Goal: Task Accomplishment & Management: Complete application form

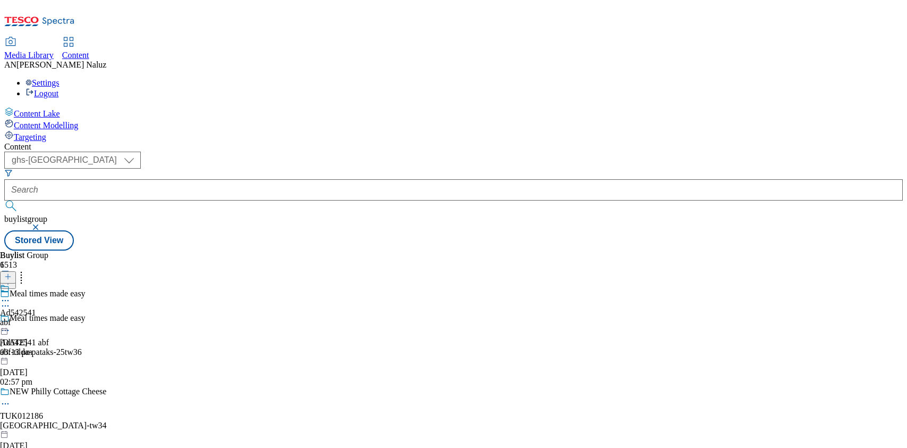
select select "ghs-uk"
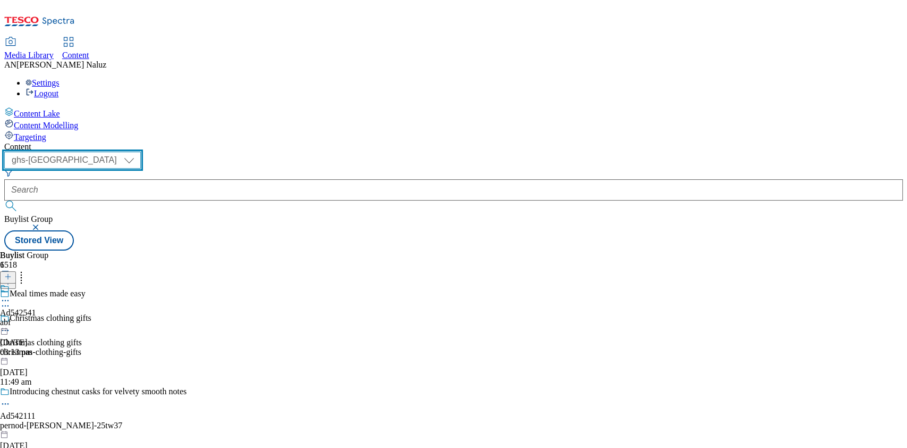
click at [141, 152] on select "ghs-roi ghs-uk" at bounding box center [72, 160] width 137 height 17
click at [138, 152] on select "ghs-roi ghs-uk" at bounding box center [72, 160] width 137 height 17
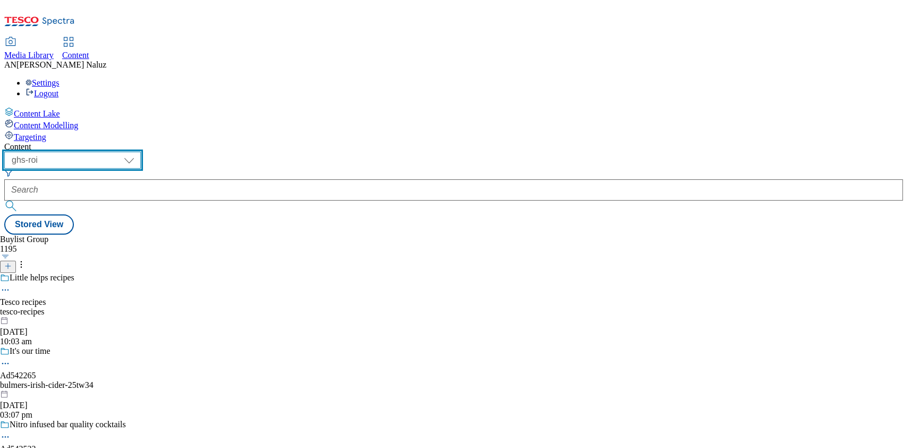
click at [141, 152] on select "ghs-roi ghs-uk" at bounding box center [72, 160] width 137 height 17
select select "ghs-uk"
click at [138, 152] on select "ghs-roi ghs-uk" at bounding box center [72, 160] width 137 height 17
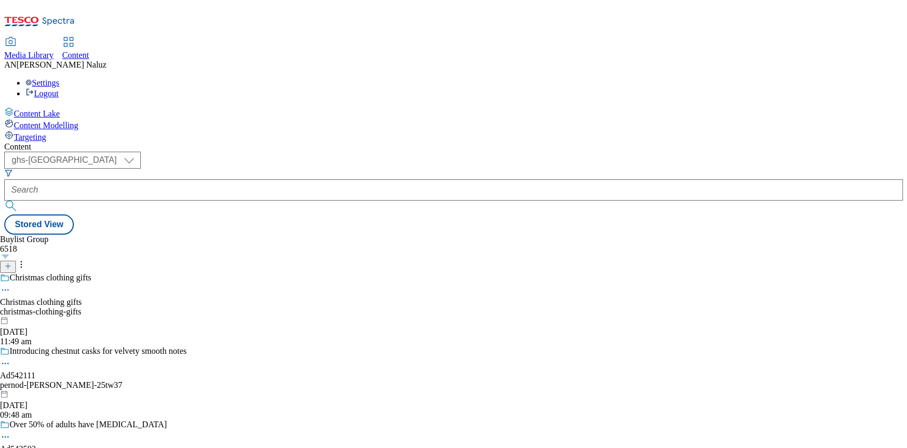
drag, startPoint x: 298, startPoint y: 113, endPoint x: 299, endPoint y: 120, distance: 6.5
click at [187, 234] on header "Buylist Group 6518" at bounding box center [93, 253] width 187 height 38
click at [12, 262] on icon at bounding box center [7, 265] width 7 height 7
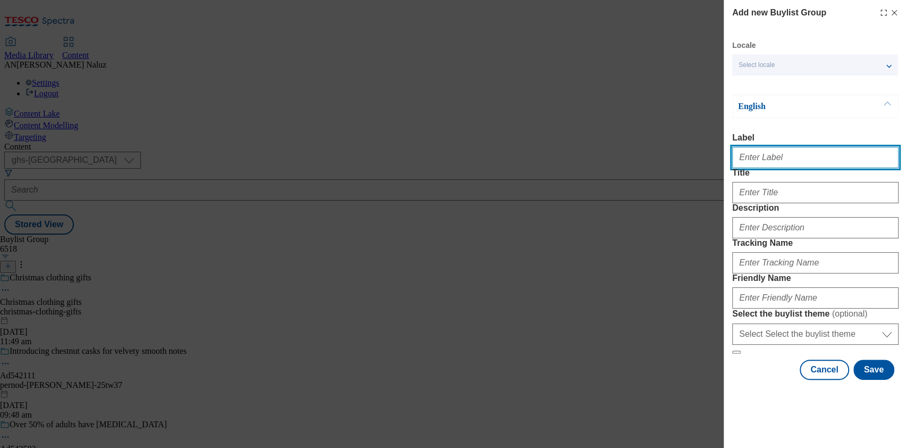
click at [766, 162] on input "Label" at bounding box center [816, 157] width 166 height 21
paste input "TUK012894"
type input "TUK012894"
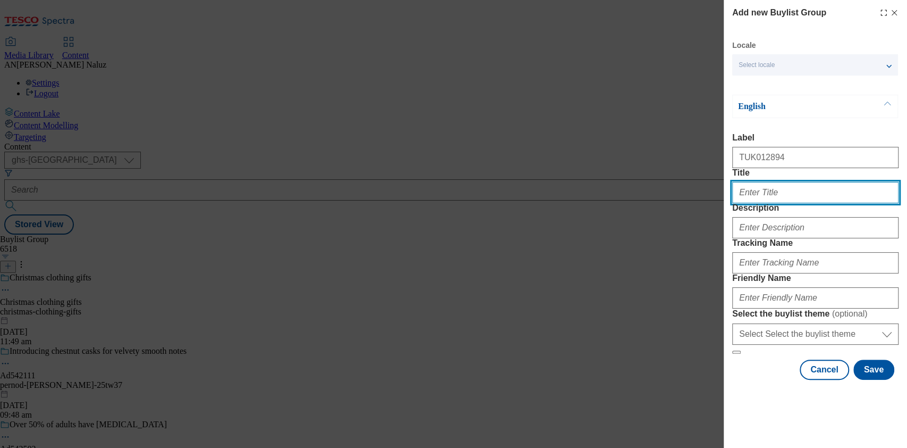
click at [781, 203] on input "Title" at bounding box center [816, 192] width 166 height 21
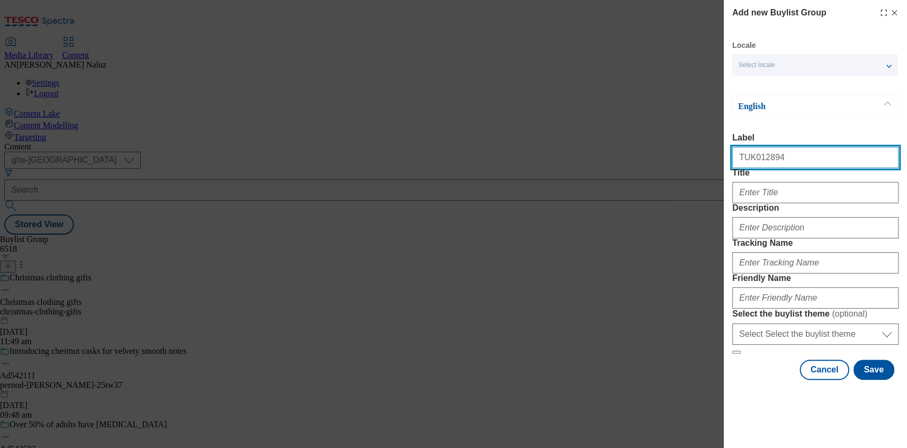
click at [780, 164] on input "TUK012894" at bounding box center [816, 157] width 166 height 21
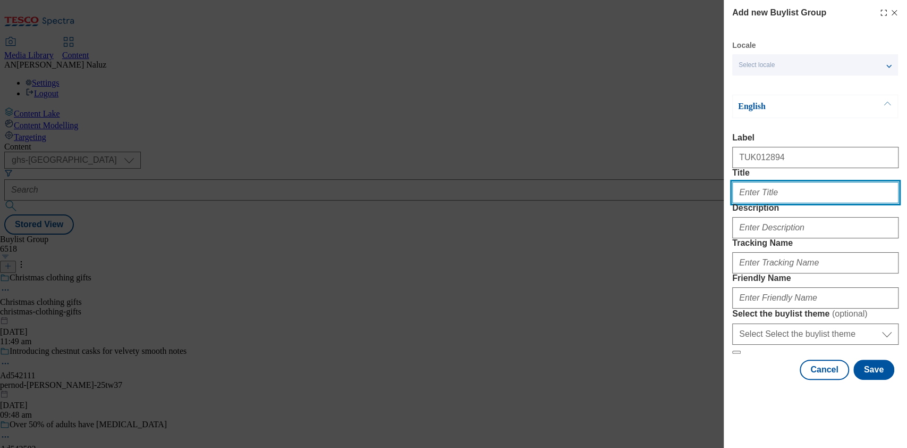
click at [778, 203] on input "Title" at bounding box center [816, 192] width 166 height 21
paste input "TUK012894"
type input "DH_TUK012894"
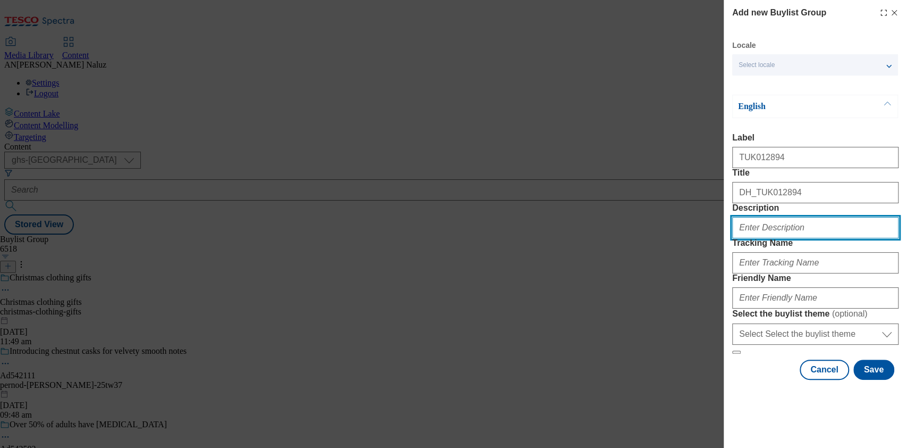
click at [800, 238] on input "Description" at bounding box center [816, 227] width 166 height 21
click at [812, 248] on label "Tracking Name" at bounding box center [816, 243] width 166 height 10
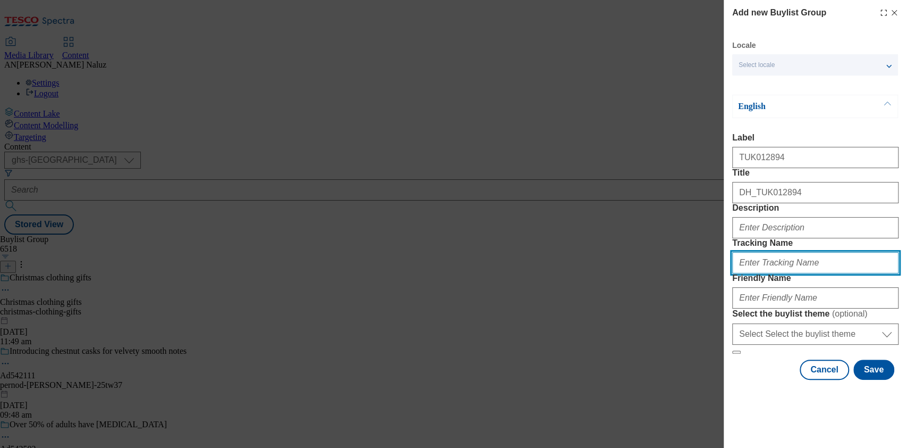
click at [812, 271] on input "Tracking Name" at bounding box center [816, 262] width 166 height 21
click at [817, 273] on input "Tracking Name" at bounding box center [816, 262] width 166 height 21
paste input "TUK012894"
type input "DH_TUK012894"
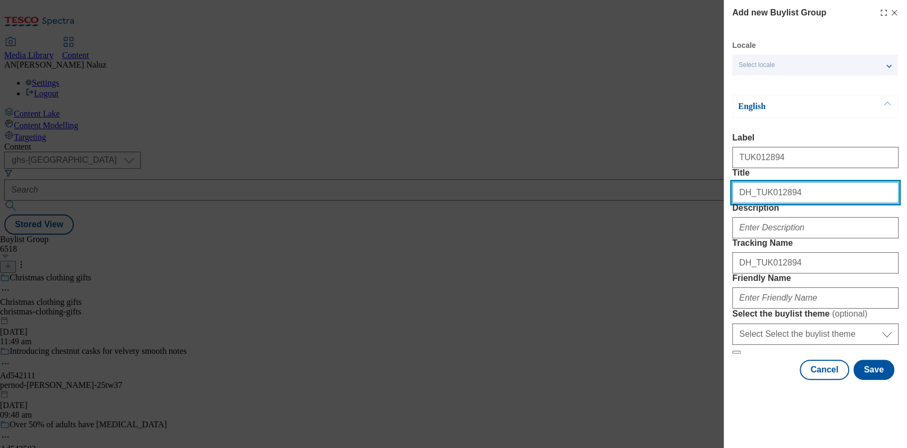
click at [774, 189] on input "DH_TUK012894" at bounding box center [816, 192] width 166 height 21
type input "Muller"
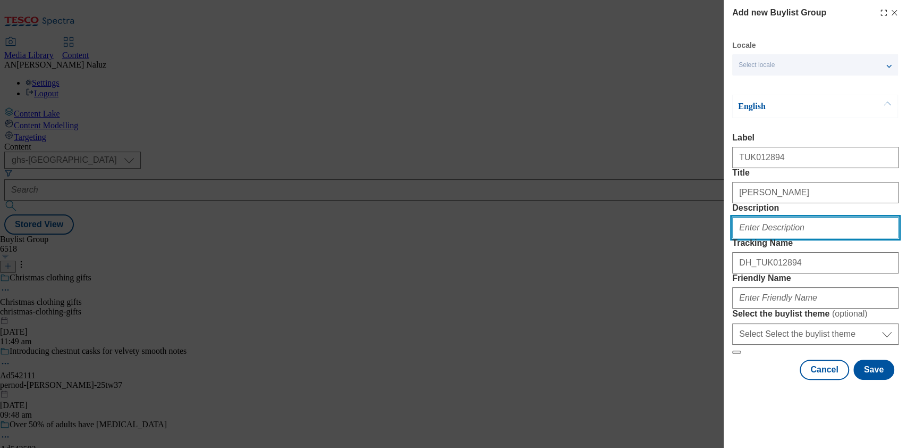
click at [784, 234] on input "Description" at bounding box center [816, 227] width 166 height 21
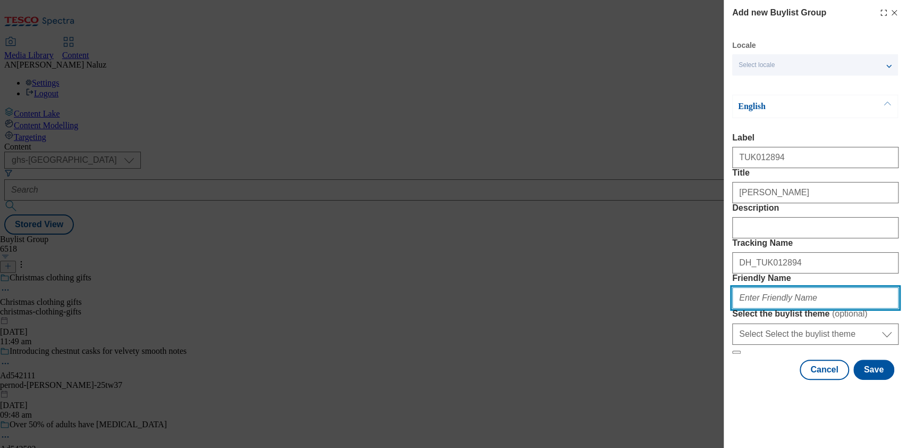
click at [801, 308] on input "Friendly Name" at bounding box center [816, 297] width 166 height 21
type input "muller-myprotein-tw34"
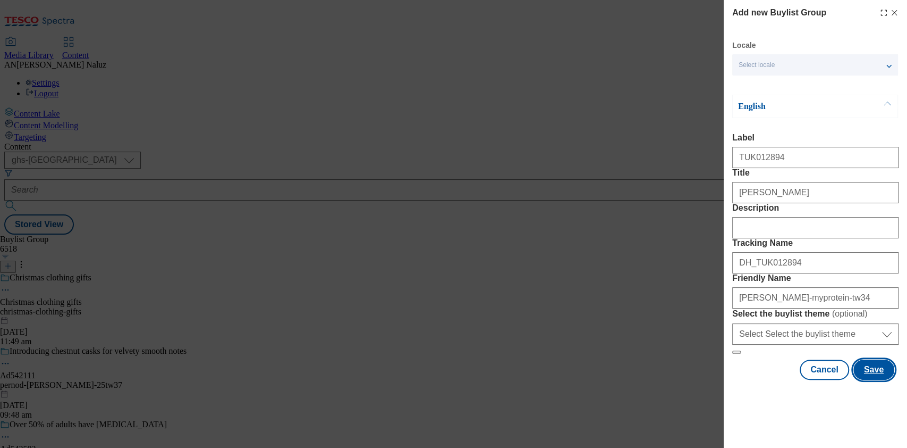
click at [862, 380] on button "Save" at bounding box center [874, 369] width 41 height 20
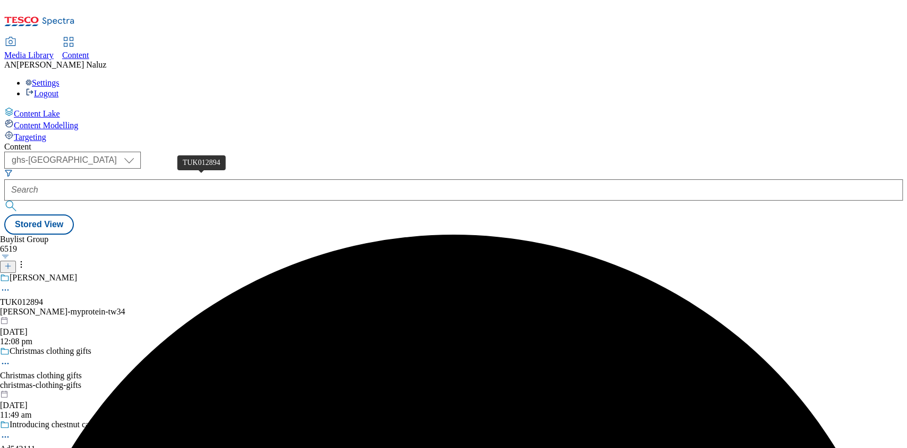
click at [43, 297] on div "TUK012894" at bounding box center [21, 302] width 43 height 10
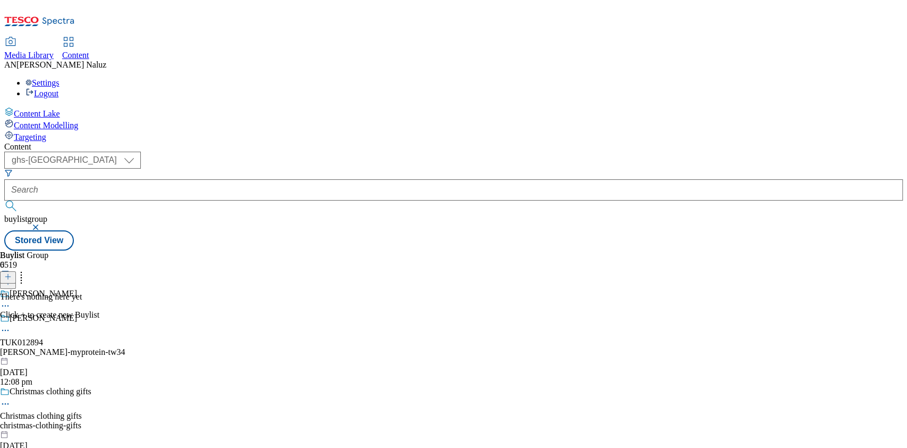
click at [11, 325] on icon at bounding box center [5, 330] width 11 height 11
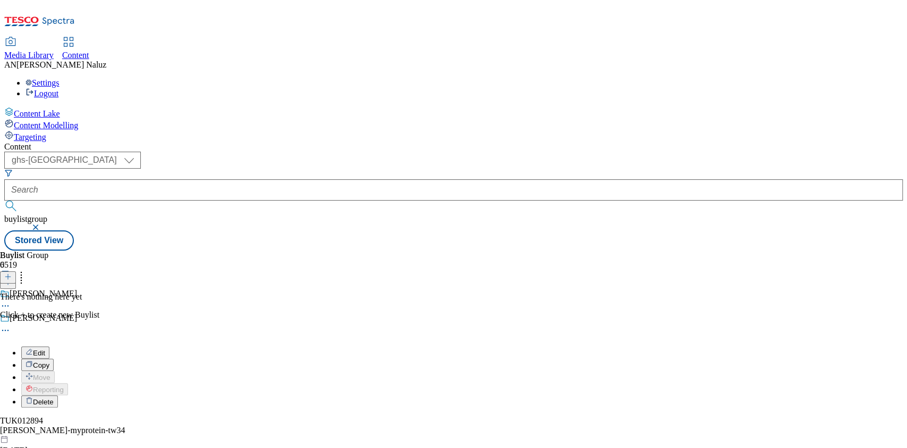
click at [11, 325] on icon at bounding box center [5, 330] width 11 height 11
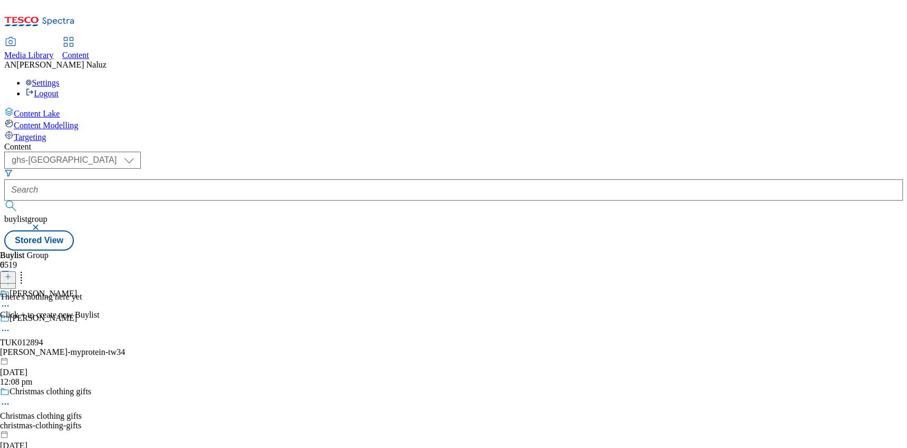
click at [187, 313] on div "Muller TUK012894 muller-myprotein-tw34 14 Oct 2025 12:08 pm" at bounding box center [93, 349] width 187 height 73
click at [11, 276] on line at bounding box center [7, 276] width 5 height 0
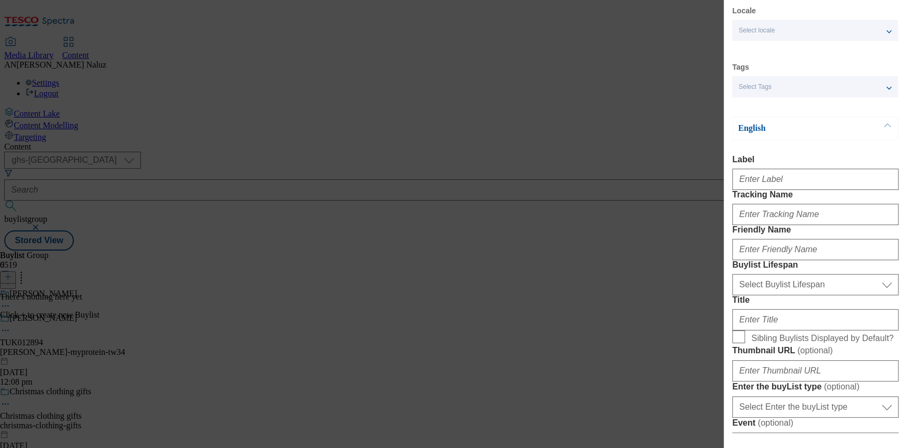
scroll to position [35, 0]
click at [793, 181] on input "Label" at bounding box center [816, 178] width 166 height 21
paste input "TUK012894"
type input "TUK012894"
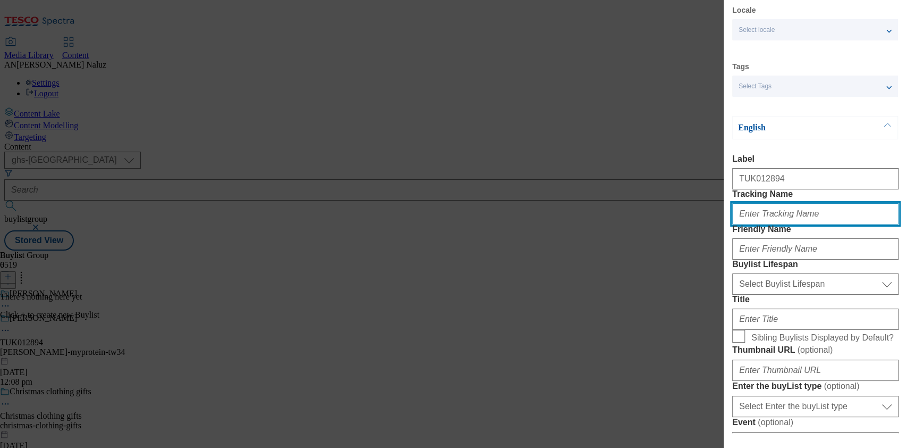
click at [789, 224] on input "Tracking Name" at bounding box center [816, 213] width 166 height 21
paste input "TUK012894"
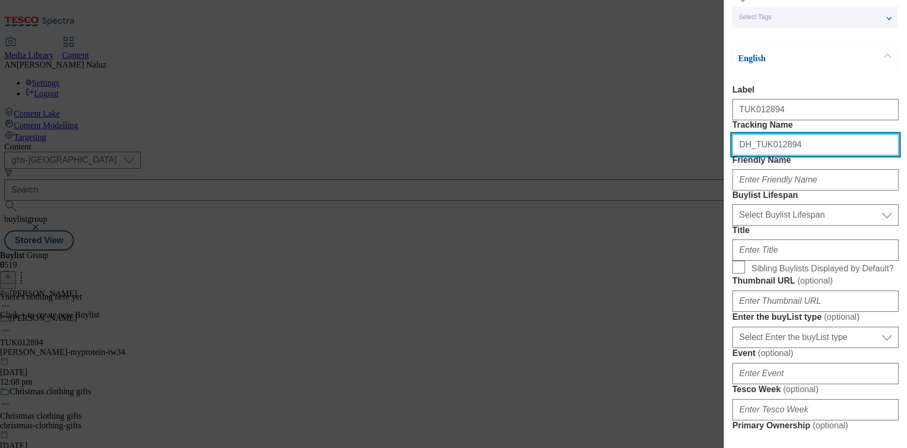
scroll to position [113, 0]
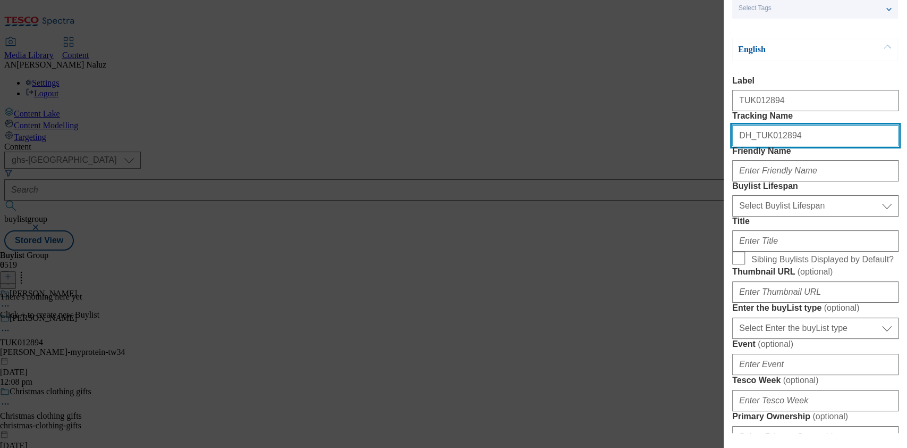
type input "DH_TUK012894"
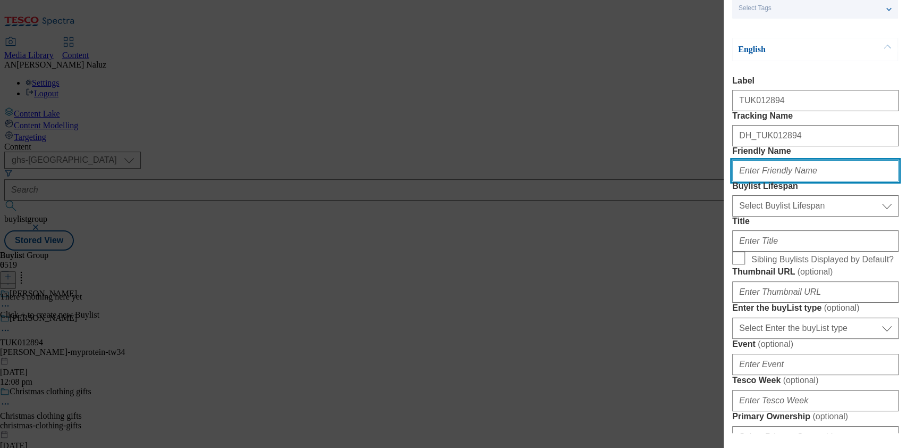
click at [817, 181] on input "Friendly Name" at bounding box center [816, 170] width 166 height 21
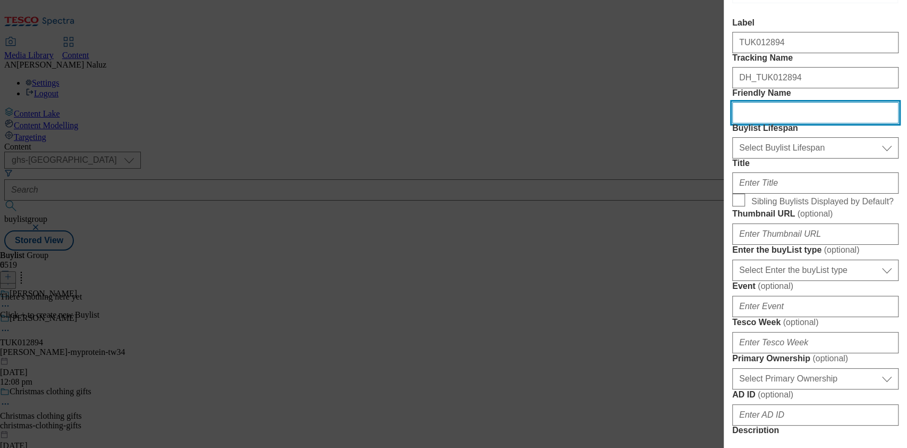
scroll to position [178, 0]
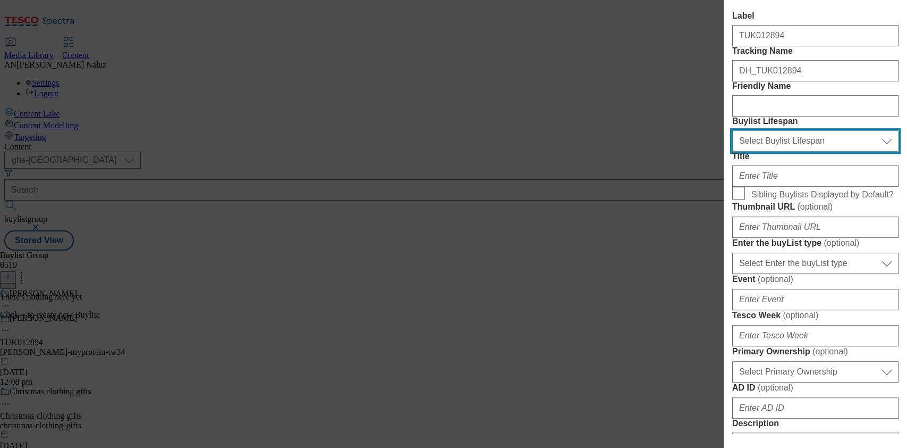
click at [790, 152] on select "Select Buylist Lifespan evergreen seasonal tactical" at bounding box center [816, 140] width 166 height 21
click at [815, 91] on label "Friendly Name" at bounding box center [816, 86] width 166 height 10
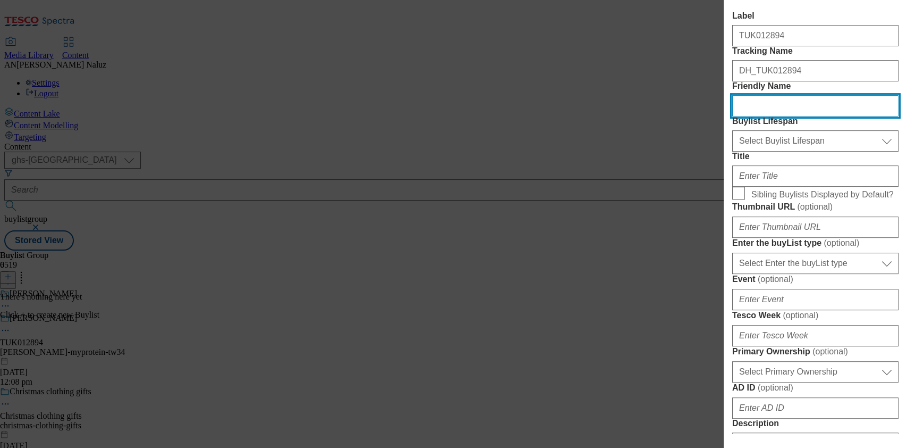
click at [815, 116] on input "Friendly Name" at bounding box center [816, 105] width 166 height 21
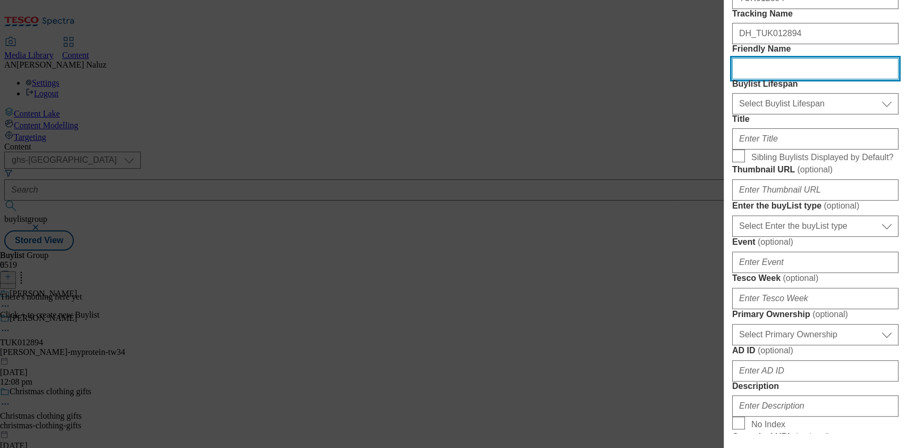
scroll to position [221, 0]
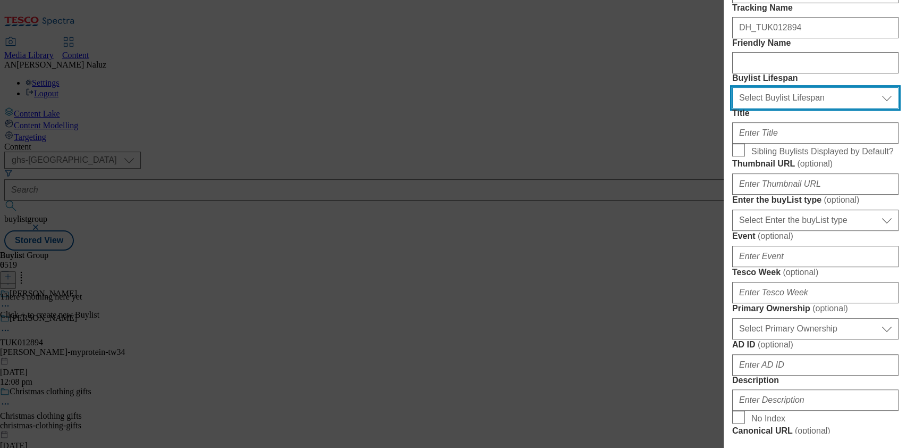
click at [821, 108] on select "Select Buylist Lifespan evergreen seasonal tactical" at bounding box center [816, 97] width 166 height 21
select select "tactical"
click at [733, 108] on select "Select Buylist Lifespan evergreen seasonal tactical" at bounding box center [816, 97] width 166 height 21
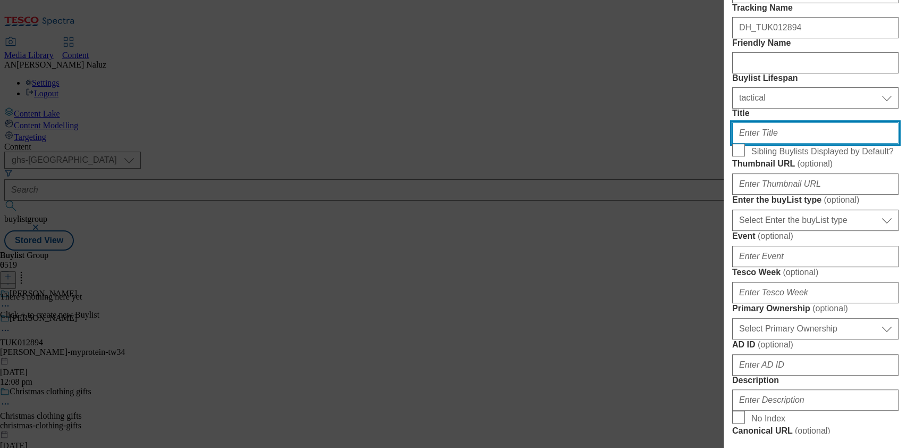
click at [780, 144] on input "Title" at bounding box center [816, 132] width 166 height 21
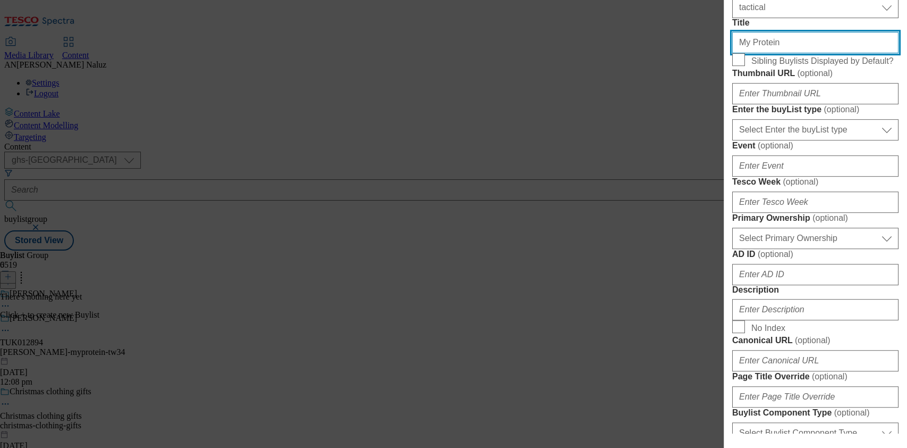
scroll to position [312, 0]
type input "My Protein"
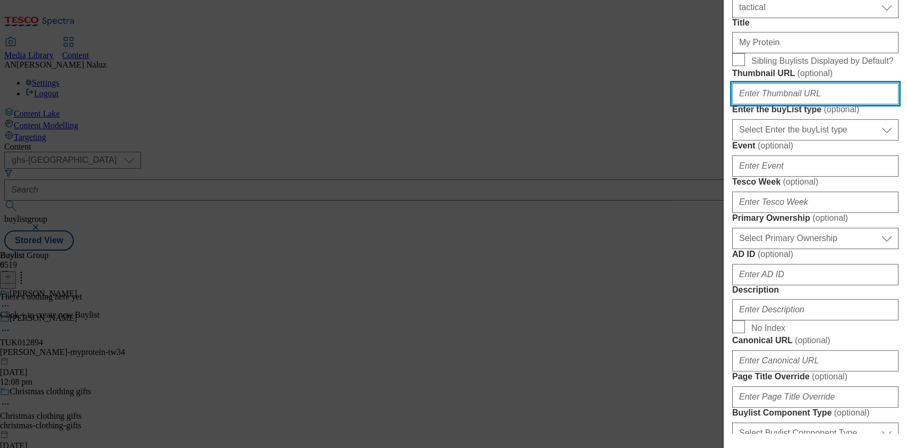
click at [762, 104] on input "Thumbnail URL ( optional )" at bounding box center [816, 93] width 166 height 21
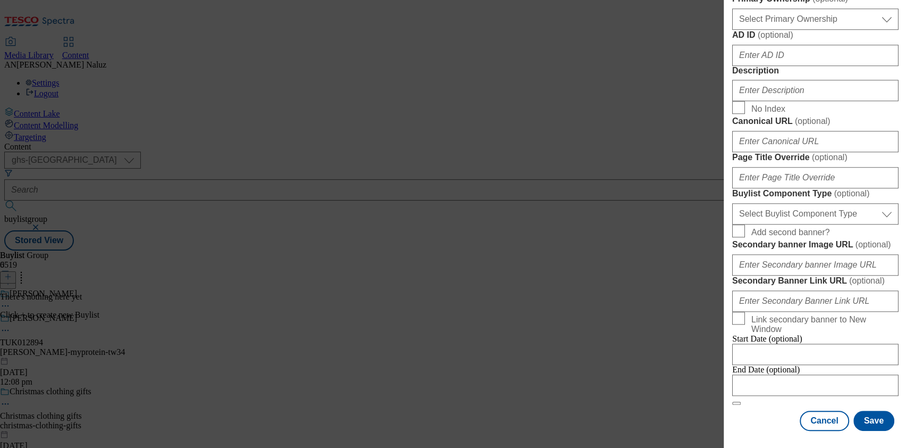
scroll to position [928, 0]
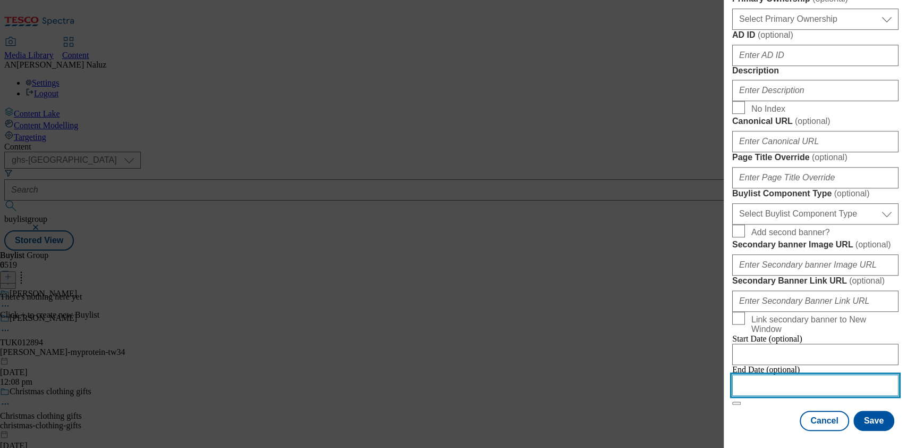
click at [814, 374] on input "Modal" at bounding box center [816, 384] width 166 height 21
select select "2025"
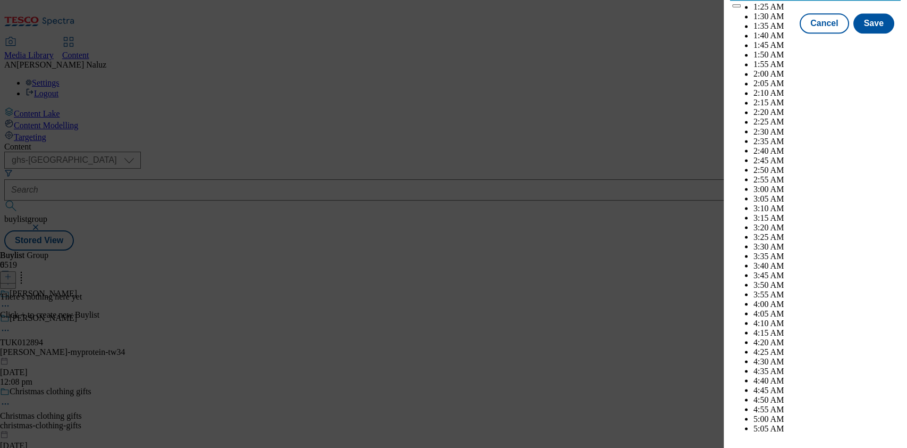
scroll to position [2833, 0]
select select "November"
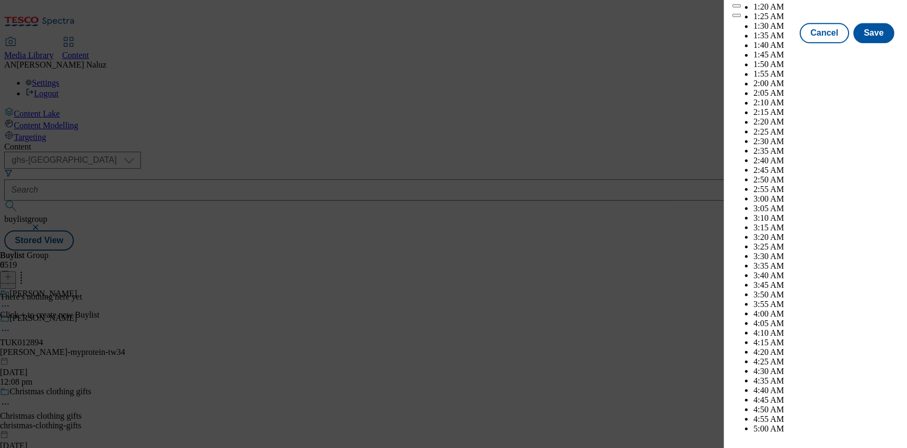
scroll to position [5590, 0]
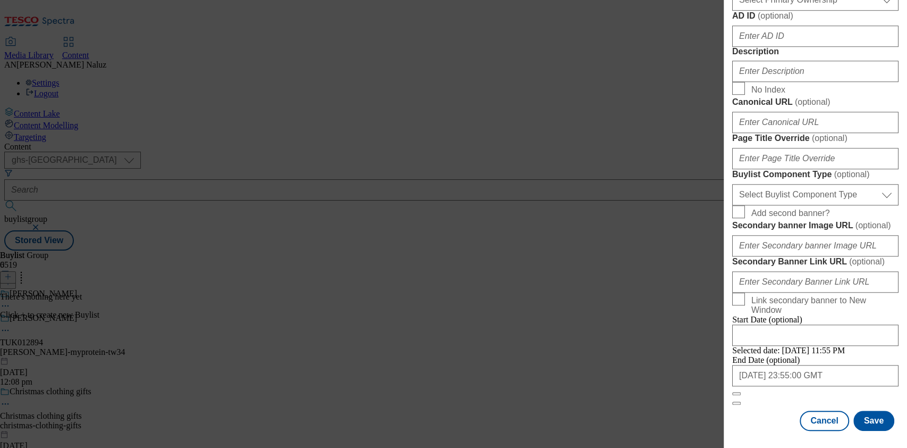
scroll to position [928, 2]
click at [854, 410] on button "Save" at bounding box center [874, 420] width 41 height 20
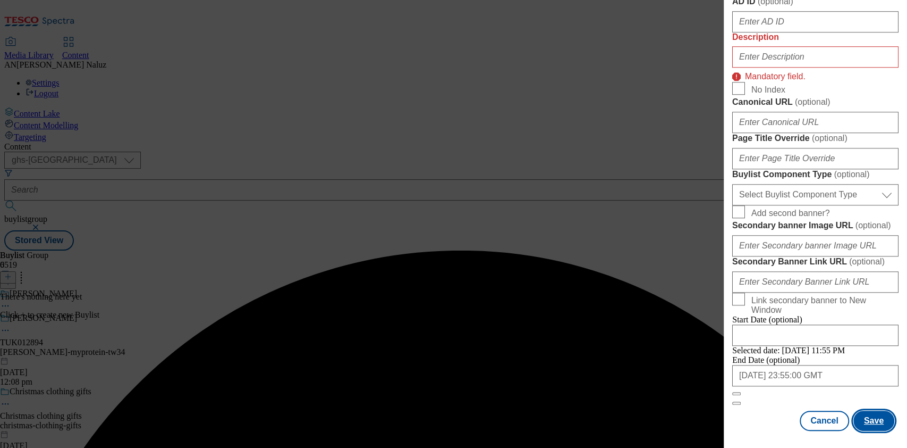
scroll to position [645, 2]
click at [804, 68] on input "Description" at bounding box center [816, 56] width 166 height 21
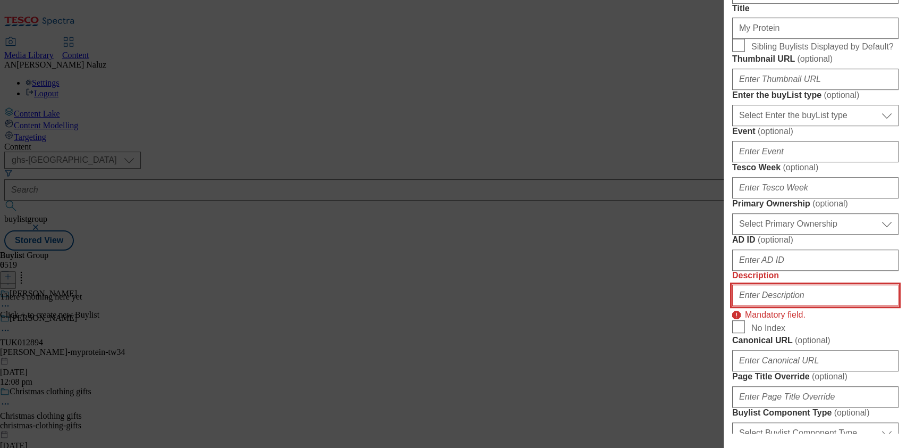
scroll to position [342, 2]
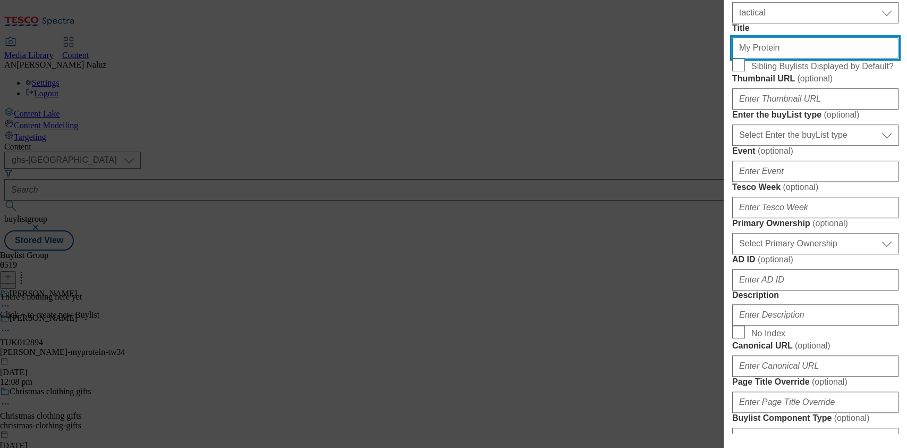
click at [802, 58] on input "My Protein" at bounding box center [816, 47] width 166 height 21
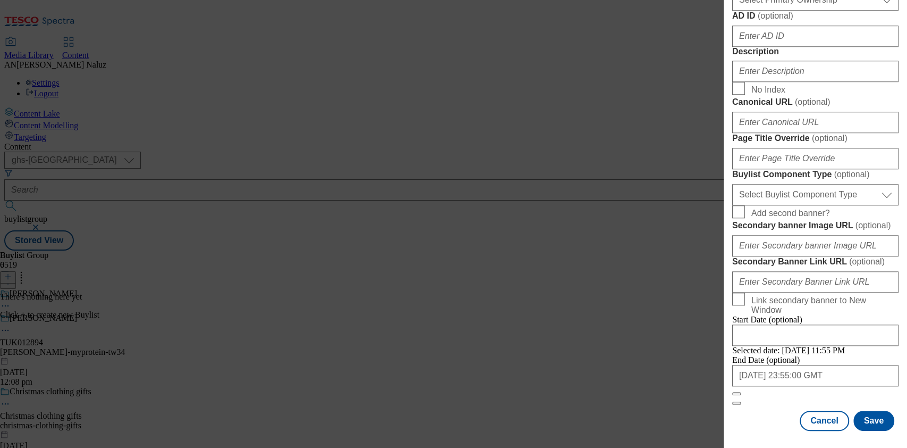
scroll to position [586, 2]
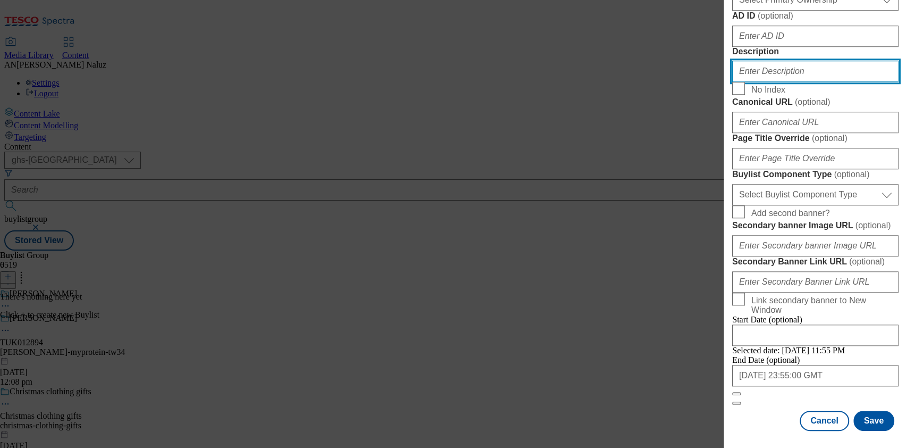
click at [773, 82] on input "Description" at bounding box center [816, 71] width 166 height 21
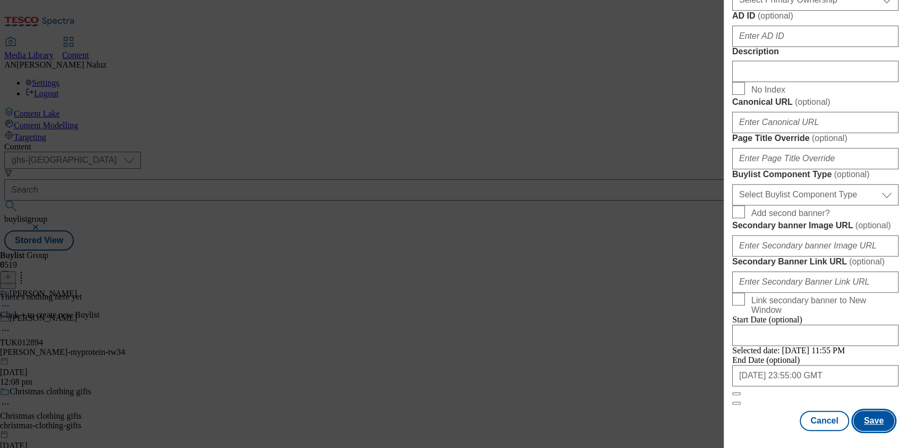
click at [854, 410] on button "Save" at bounding box center [874, 420] width 41 height 20
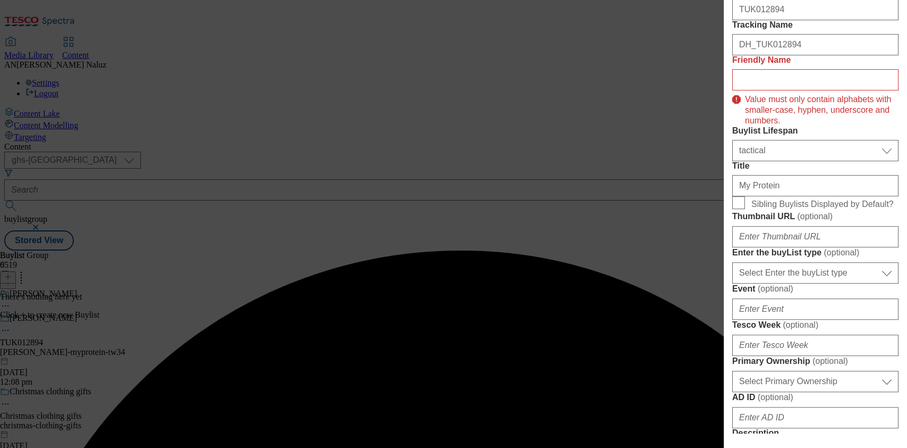
scroll to position [203, 2]
click at [783, 91] on input "Friendly Name" at bounding box center [816, 80] width 166 height 21
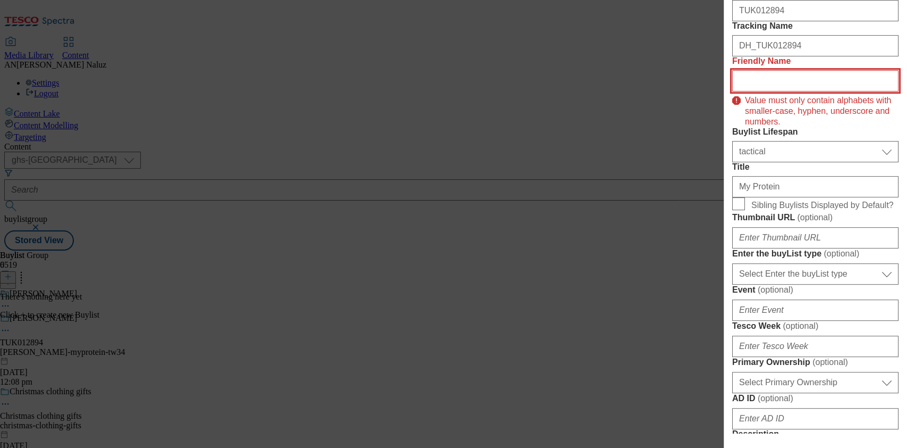
type input "m"
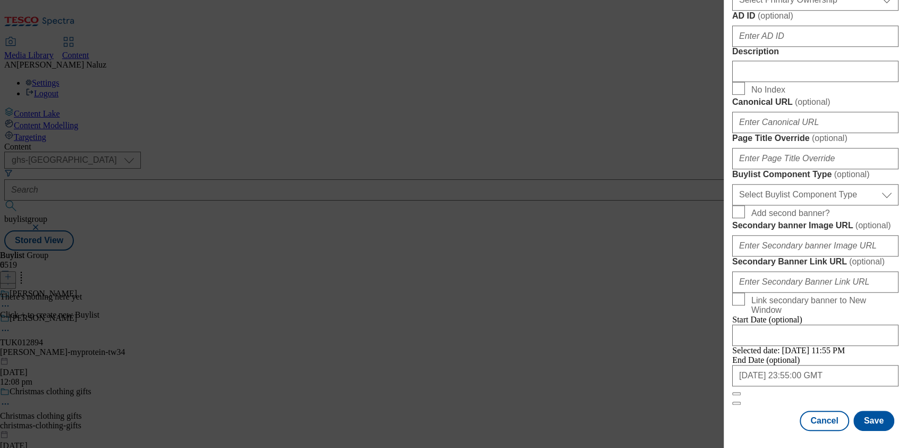
scroll to position [928, 2]
click at [868, 411] on button "Save" at bounding box center [874, 420] width 41 height 20
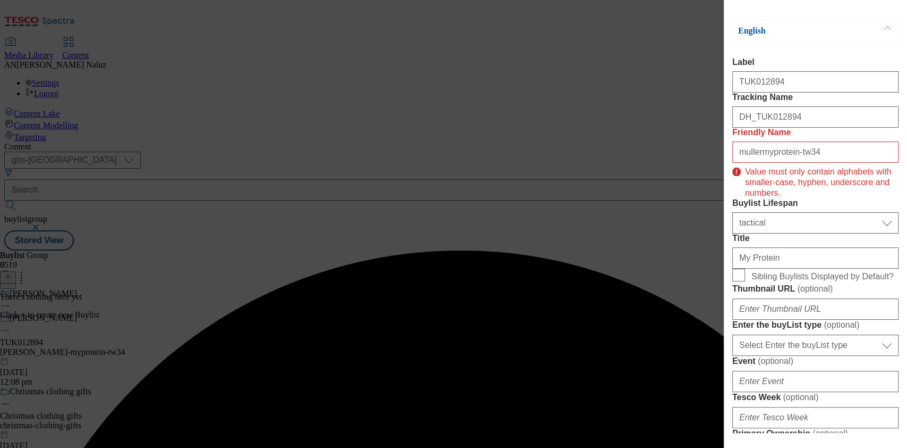
scroll to position [133, 2]
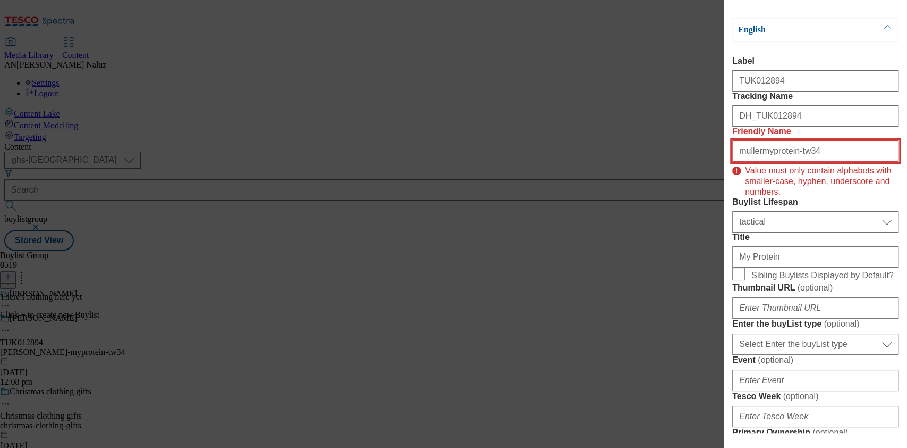
click at [805, 162] on input "mullermyprotein-tw34" at bounding box center [816, 150] width 166 height 21
click at [834, 162] on input "mullermyprotein-tw34" at bounding box center [816, 150] width 166 height 21
click at [757, 162] on input "mullermyprotein-tw34" at bounding box center [816, 150] width 166 height 21
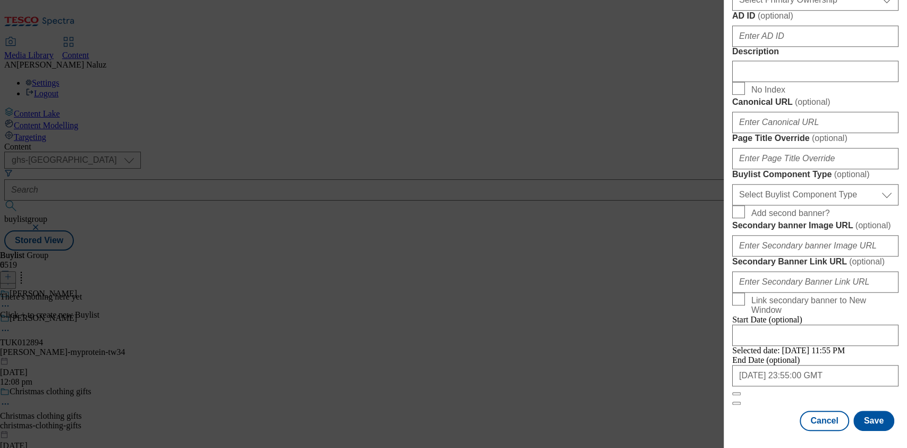
scroll to position [928, 2]
type input "myprotein-tw34"
click at [864, 418] on button "Save" at bounding box center [874, 420] width 41 height 20
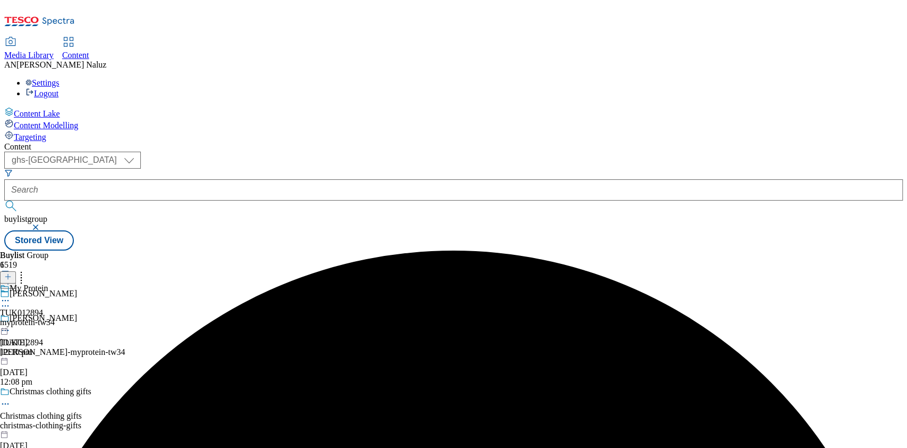
click at [55, 317] on div "myprotein-tw34" at bounding box center [27, 322] width 55 height 10
click at [11, 319] on icon at bounding box center [5, 324] width 11 height 11
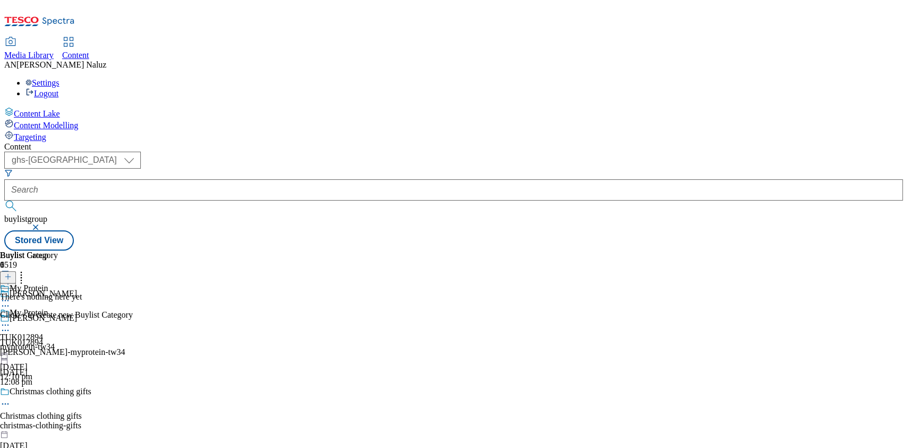
click at [465, 142] on div "Content ( optional ) ghs-roi ghs-uk ghs-uk buylistgroup Stored View Buylist Gro…" at bounding box center [453, 196] width 899 height 108
click at [12, 273] on icon at bounding box center [7, 276] width 7 height 7
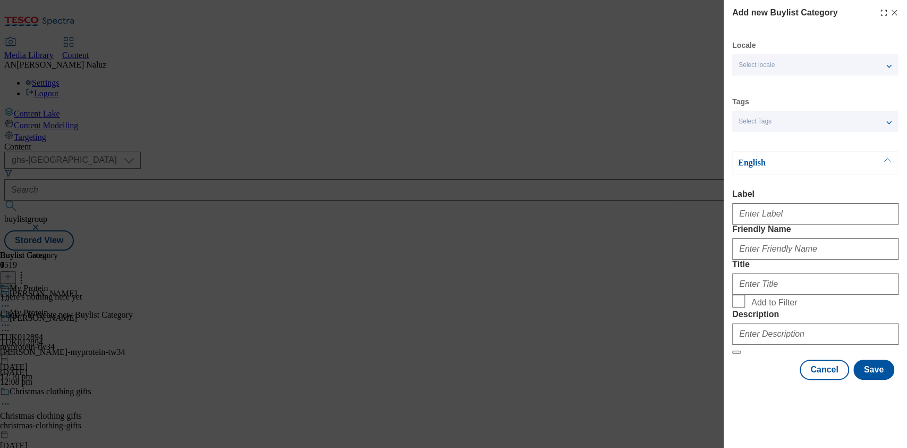
scroll to position [38, 0]
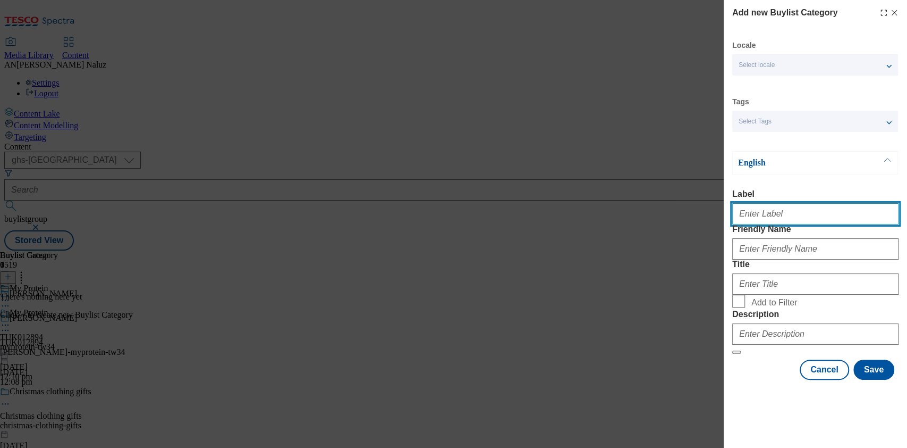
click at [785, 203] on input "Label" at bounding box center [816, 213] width 166 height 21
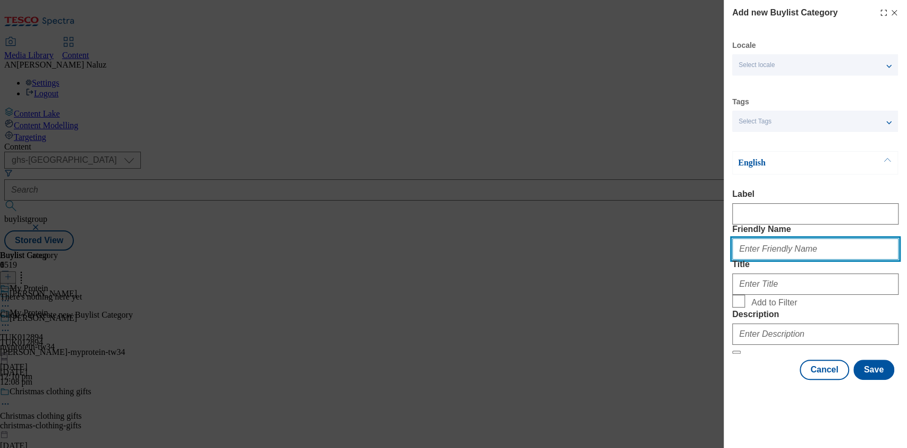
click at [779, 238] on input "Friendly Name" at bounding box center [816, 248] width 166 height 21
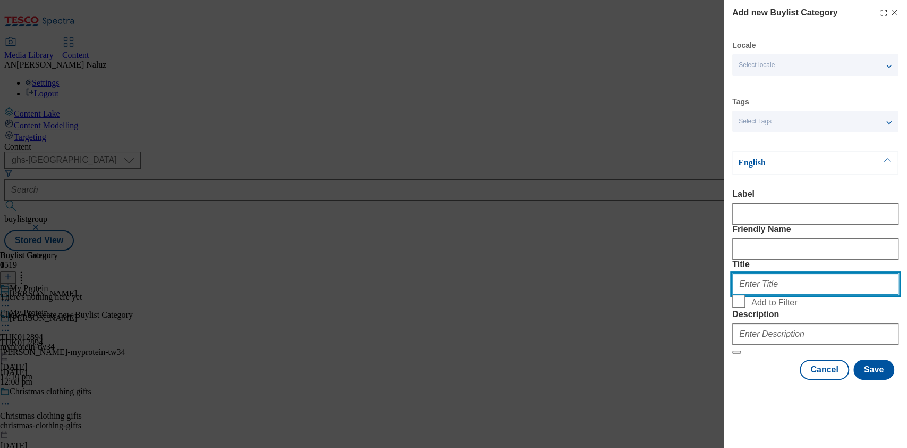
click at [766, 287] on input "Title" at bounding box center [816, 283] width 166 height 21
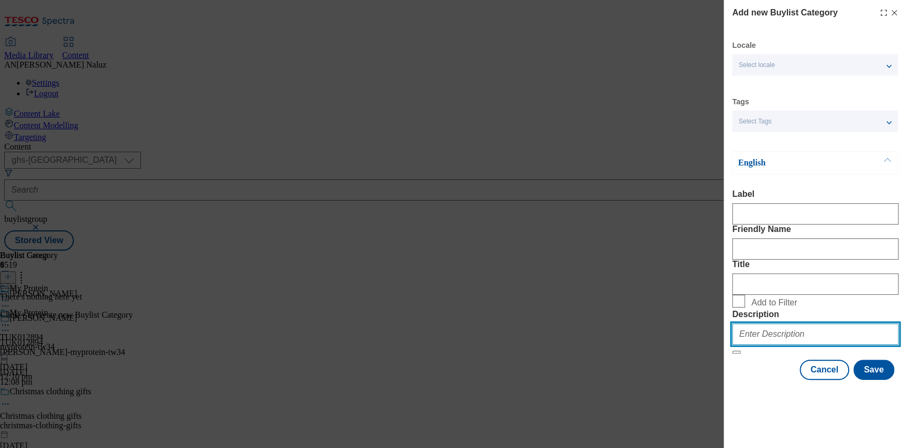
click at [784, 344] on input "Description" at bounding box center [816, 333] width 166 height 21
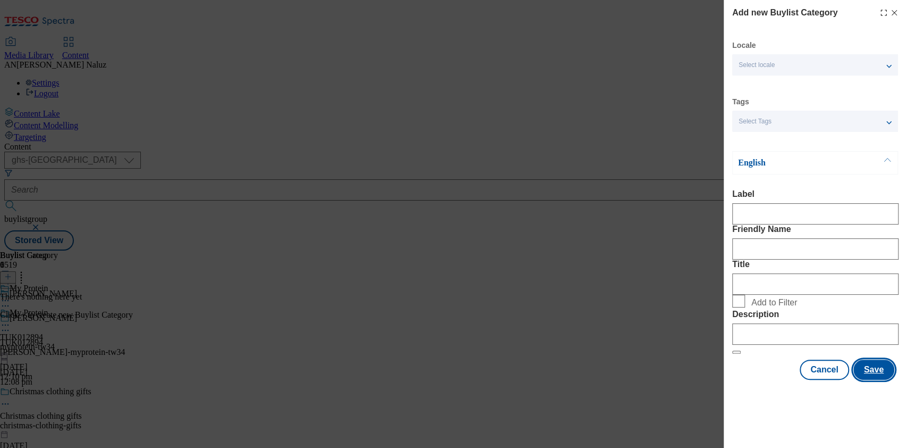
click at [871, 380] on button "Save" at bounding box center [874, 369] width 41 height 20
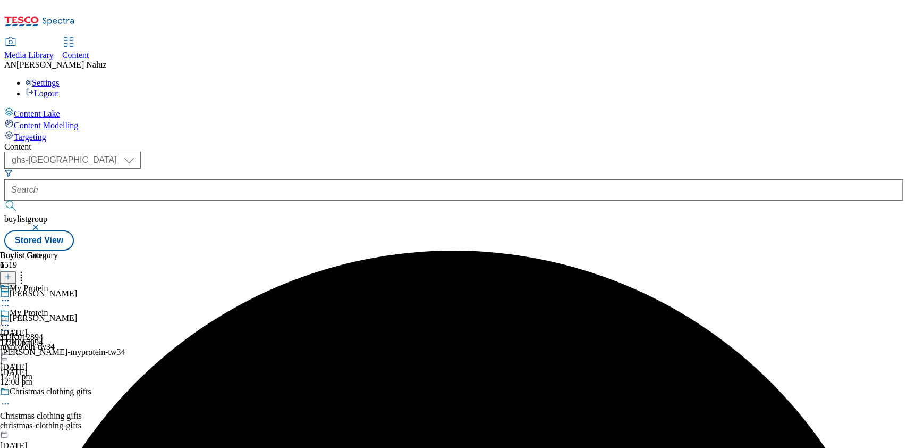
click at [58, 283] on div "14 Oct 2025 12:10 pm" at bounding box center [29, 315] width 58 height 64
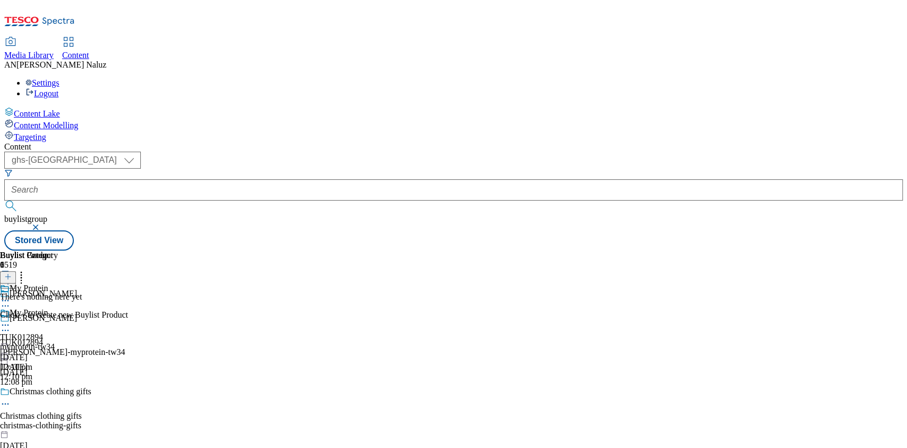
scroll to position [0, 36]
click at [12, 273] on icon at bounding box center [7, 276] width 7 height 7
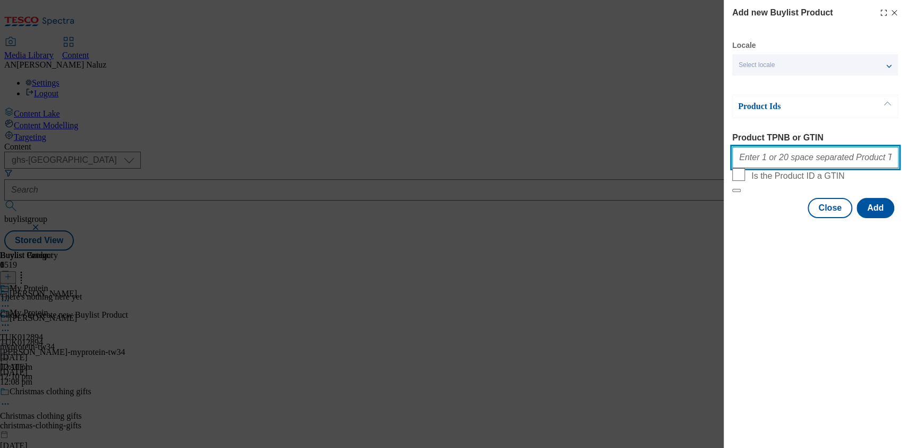
click at [776, 155] on input "Product TPNB or GTIN" at bounding box center [816, 157] width 166 height 21
paste input "96716948"
paste input "96484455"
paste input "93768460"
paste input "93601340"
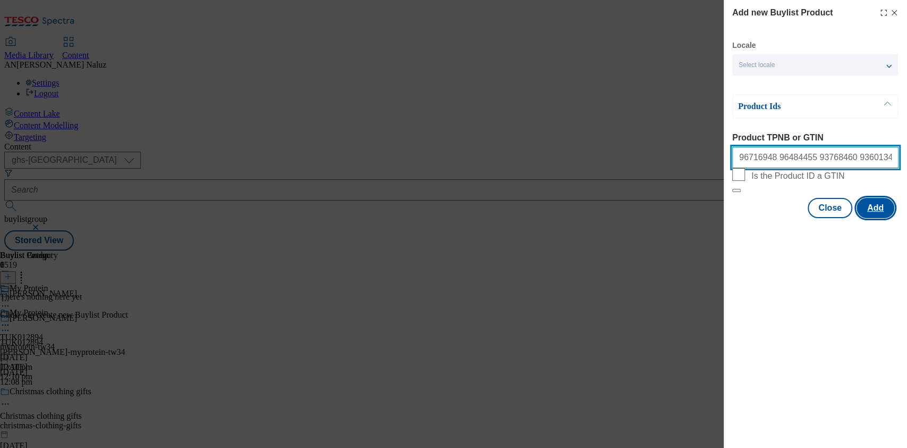
type input "96716948 96484455 93768460 93601340"
click at [878, 218] on button "Add" at bounding box center [876, 208] width 38 height 20
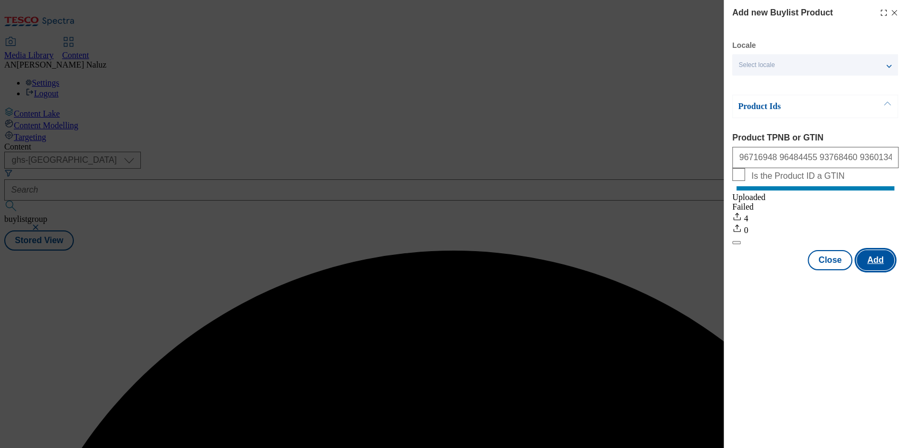
scroll to position [0, 0]
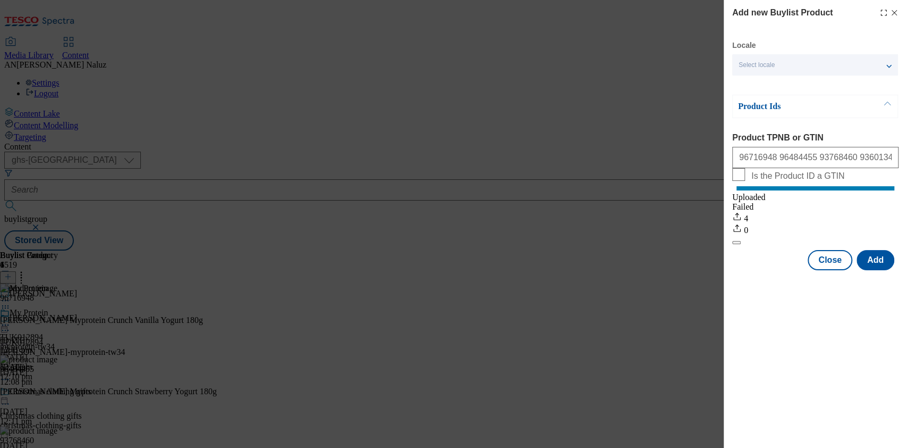
click at [896, 11] on line "Modal" at bounding box center [895, 13] width 5 height 5
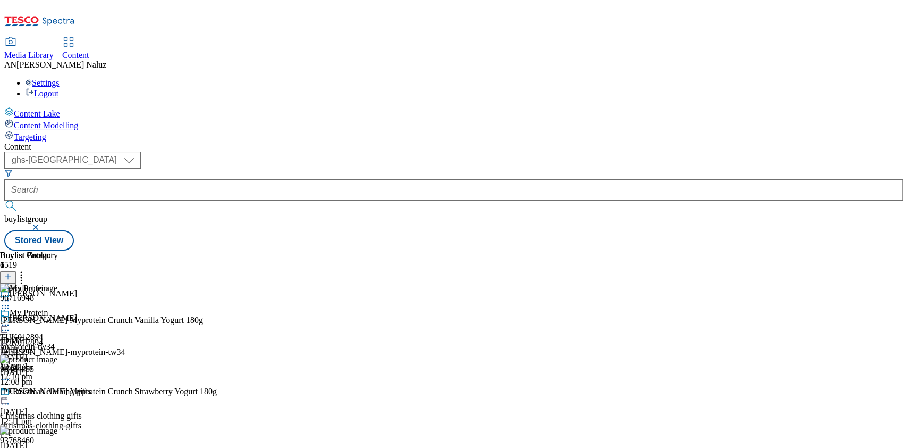
scroll to position [716, 0]
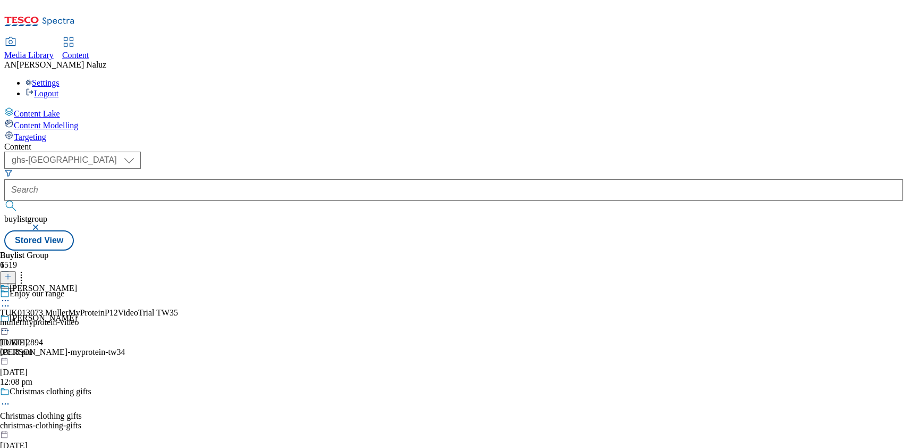
click at [178, 283] on div "Müller TUK013073 MullerMyProteinP12VideoTrial TW35 mullermyprotein-video 13 Oct…" at bounding box center [89, 319] width 178 height 73
click at [178, 283] on div "Müller My Protein TUK013073 MullerMyProteinP12VideoTrial TW35 mullermyprotein-v…" at bounding box center [89, 319] width 178 height 73
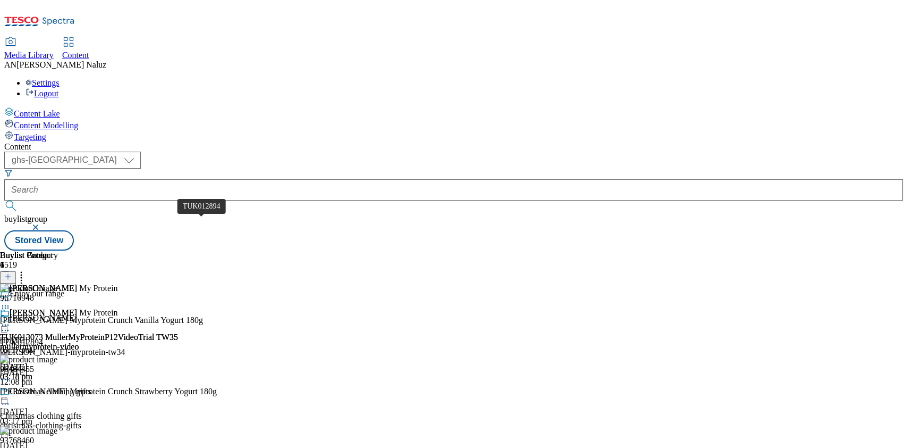
click at [43, 338] on span "TUK012894" at bounding box center [21, 343] width 43 height 10
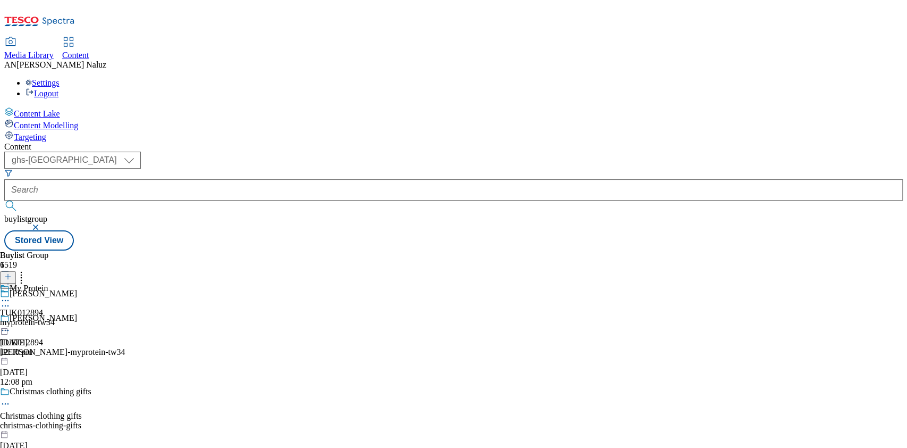
click at [55, 317] on div "myprotein-tw34" at bounding box center [27, 322] width 55 height 10
click at [58, 317] on div at bounding box center [29, 317] width 58 height 0
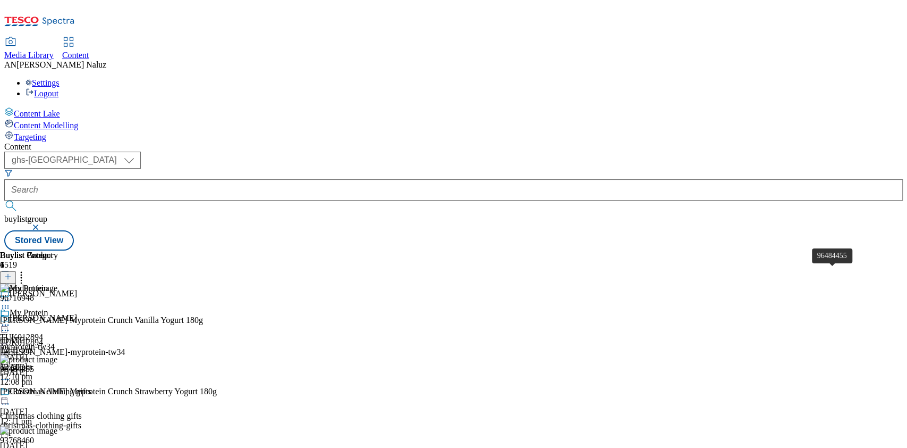
scroll to position [102, 0]
click at [58, 362] on div "12:10 pm" at bounding box center [29, 367] width 58 height 10
click at [55, 319] on div at bounding box center [27, 325] width 55 height 13
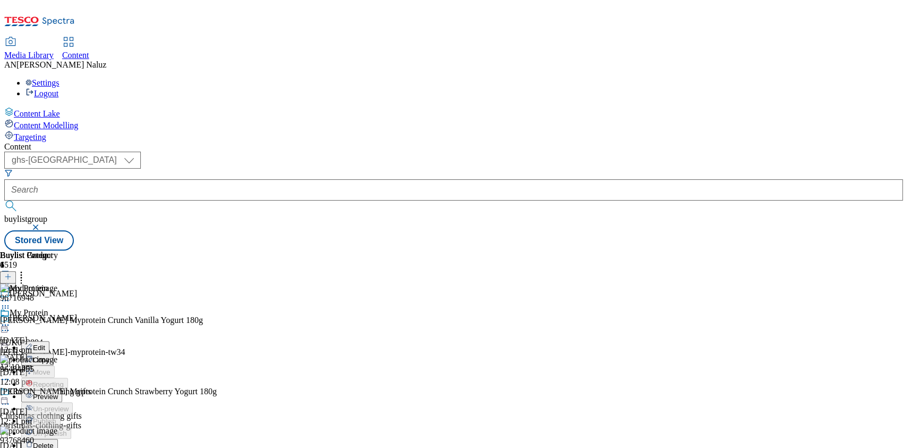
click at [62, 390] on button "Preview" at bounding box center [41, 396] width 41 height 12
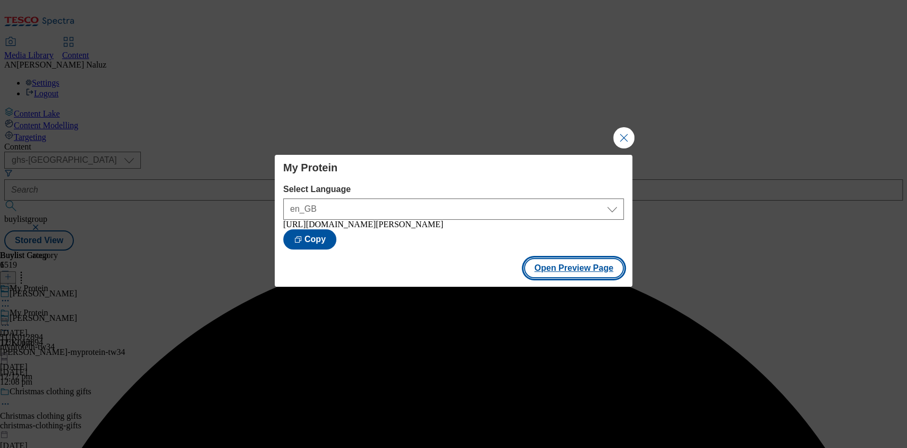
click at [556, 268] on button "Open Preview Page" at bounding box center [574, 268] width 100 height 20
click at [627, 130] on button "Close Modal" at bounding box center [623, 137] width 21 height 21
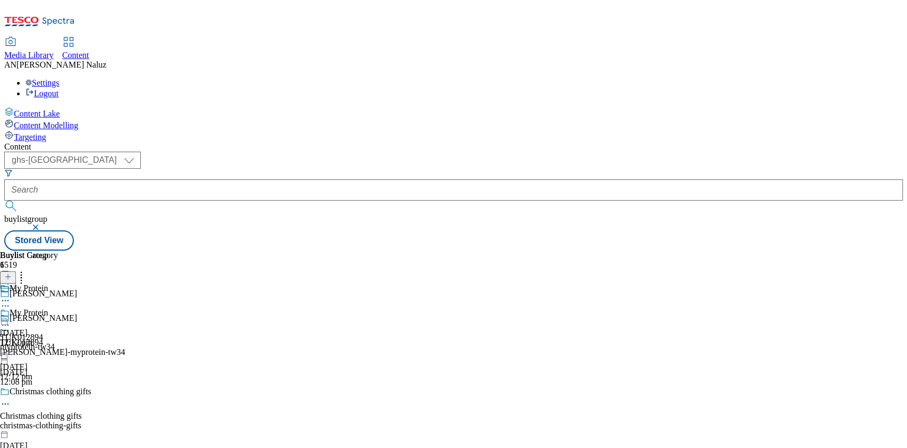
scroll to position [697, 0]
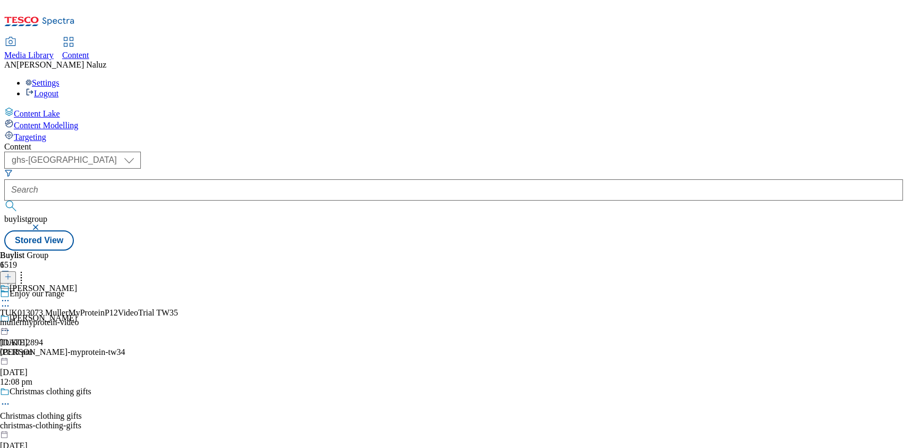
click at [178, 283] on div "Müller TUK013073 MullerMyProteinP12VideoTrial TW35 mullermyprotein-video 13 Oct…" at bounding box center [89, 319] width 178 height 73
click at [178, 319] on div at bounding box center [89, 325] width 178 height 13
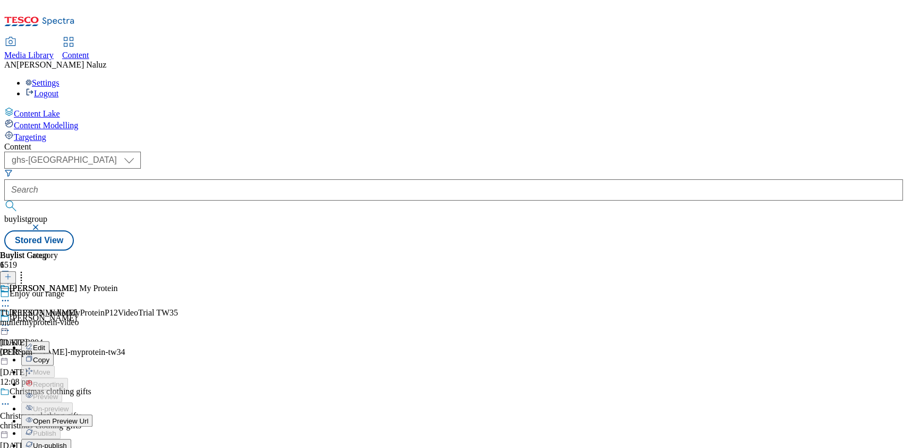
click at [88, 417] on span "Open Preview Url" at bounding box center [60, 421] width 55 height 8
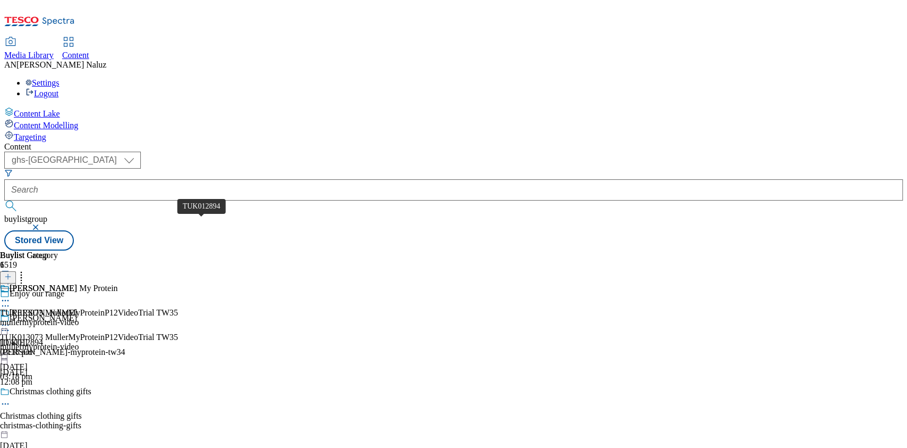
click at [43, 338] on span "TUK012894" at bounding box center [21, 343] width 43 height 10
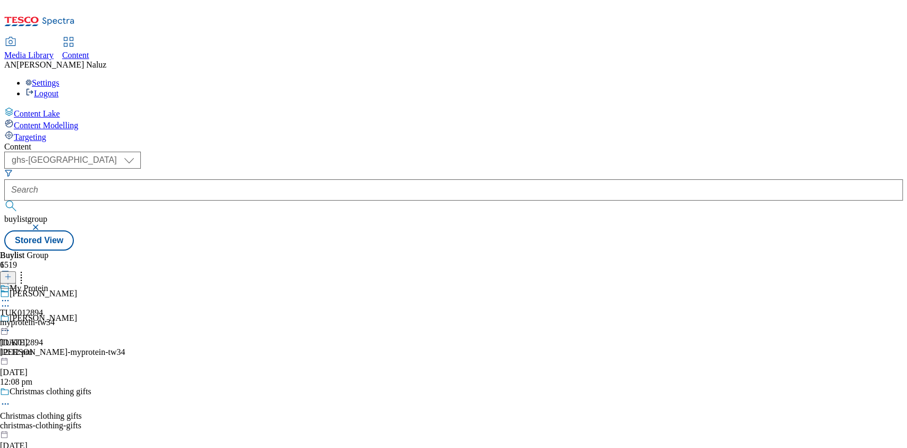
click at [55, 317] on div "myprotein-tw34" at bounding box center [27, 322] width 55 height 10
click at [0, 315] on div at bounding box center [0, 315] width 0 height 0
